Goal: Information Seeking & Learning: Understand process/instructions

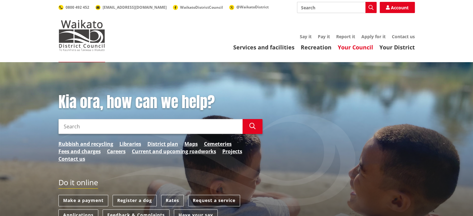
click at [350, 48] on link "Your Council" at bounding box center [355, 47] width 35 height 7
click at [404, 46] on link "Your District" at bounding box center [396, 47] width 35 height 7
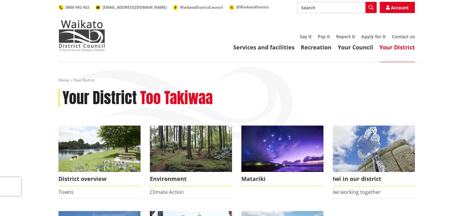
click at [282, 47] on link "Services and facilities" at bounding box center [263, 47] width 61 height 7
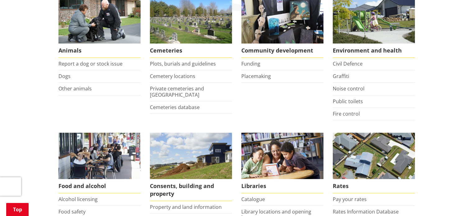
scroll to position [155, 0]
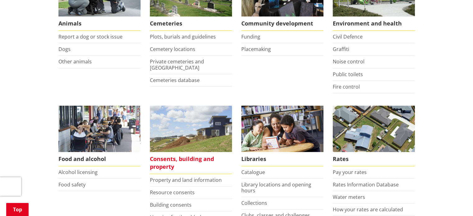
click at [167, 159] on span "Consents, building and property" at bounding box center [191, 163] width 82 height 22
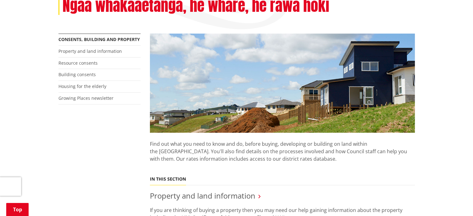
scroll to position [31, 0]
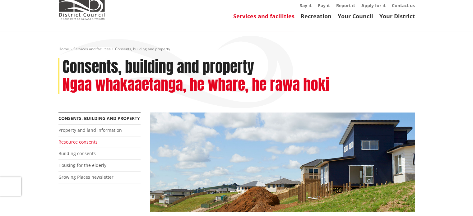
click at [87, 143] on link "Resource consents" at bounding box center [77, 142] width 39 height 6
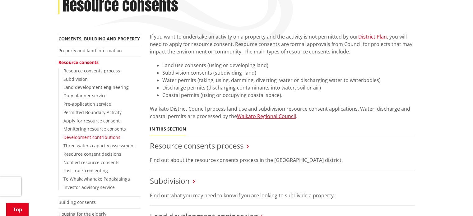
scroll to position [93, 0]
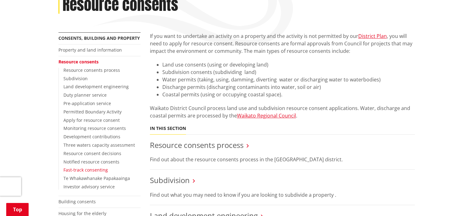
click at [88, 169] on link "Fast-track consenting" at bounding box center [85, 170] width 44 height 6
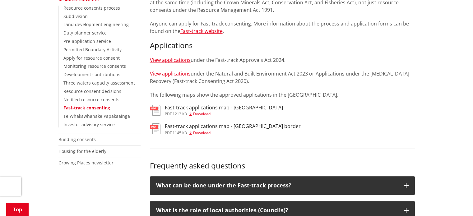
scroll to position [155, 0]
click at [199, 109] on h3 "Fast-track applications map - [GEOGRAPHIC_DATA]" at bounding box center [224, 108] width 118 height 6
